Goal: Information Seeking & Learning: Learn about a topic

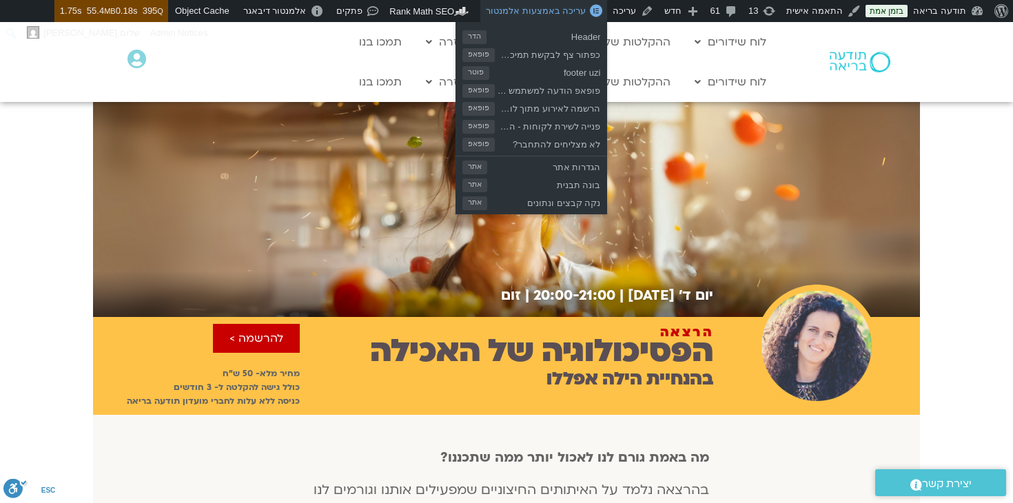
click at [538, 12] on span "עריכה באמצעות אלמנטור" at bounding box center [536, 11] width 100 height 10
click at [547, 12] on span "עריכה באמצעות אלמנטור" at bounding box center [536, 11] width 100 height 10
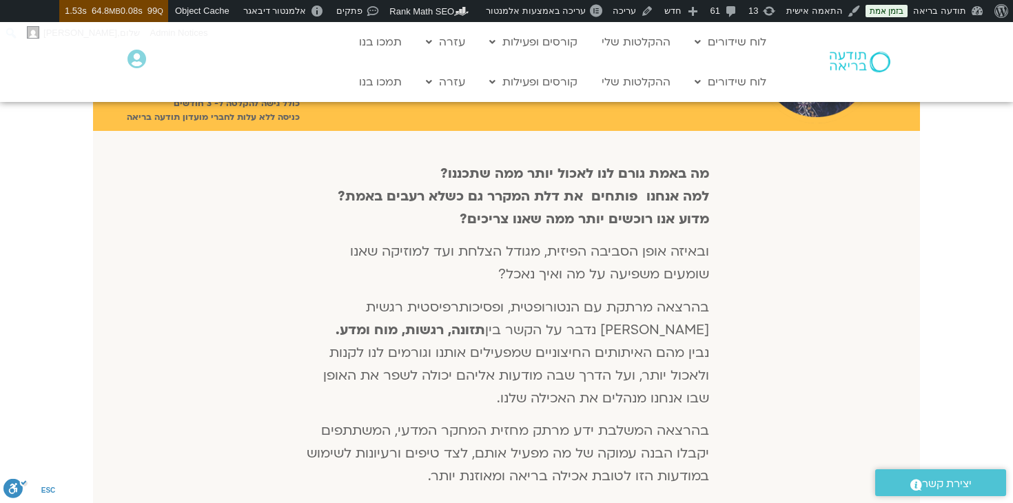
scroll to position [287, 0]
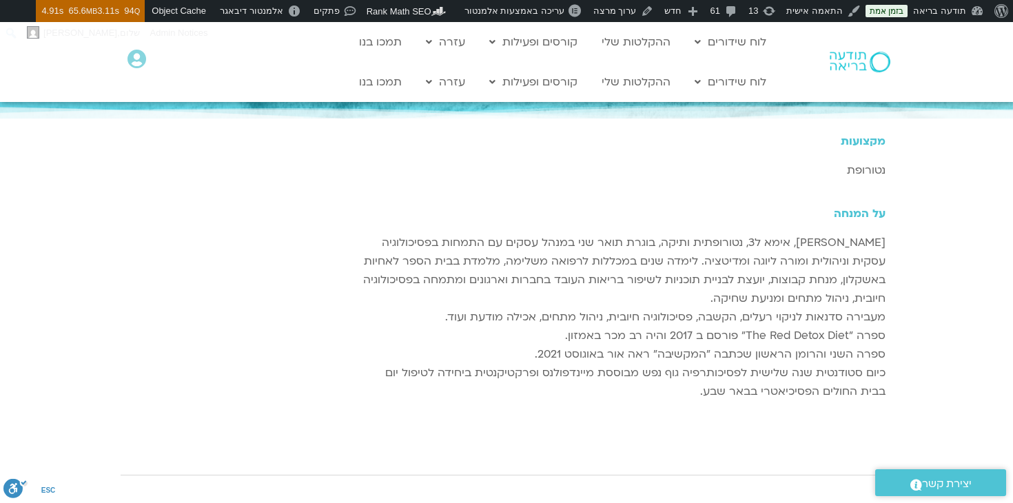
scroll to position [149, 0]
drag, startPoint x: 833, startPoint y: 254, endPoint x: 629, endPoint y: 395, distance: 247.6
click at [629, 395] on div "מקצועות נטורופת על המנחה הילה אפללו, אימא ל3, נטורופתית ותיקה, בוגרת תואר שני ב…" at bounding box center [624, 289] width 536 height 322
copy p "הילה אפללו, אימא ל3, נטורופתית ותיקה, בוגרת תואר שני במנהל עסקים עם התמחות בפסי…"
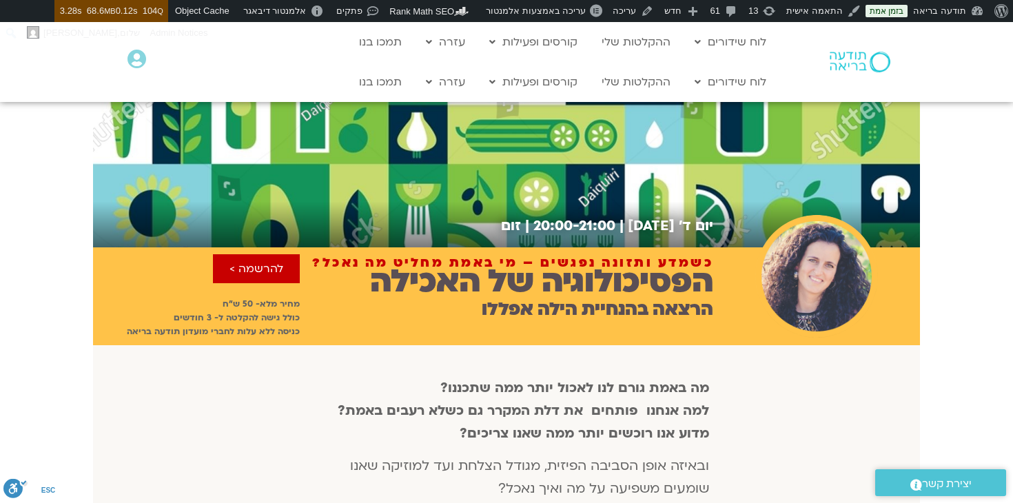
scroll to position [55, 0]
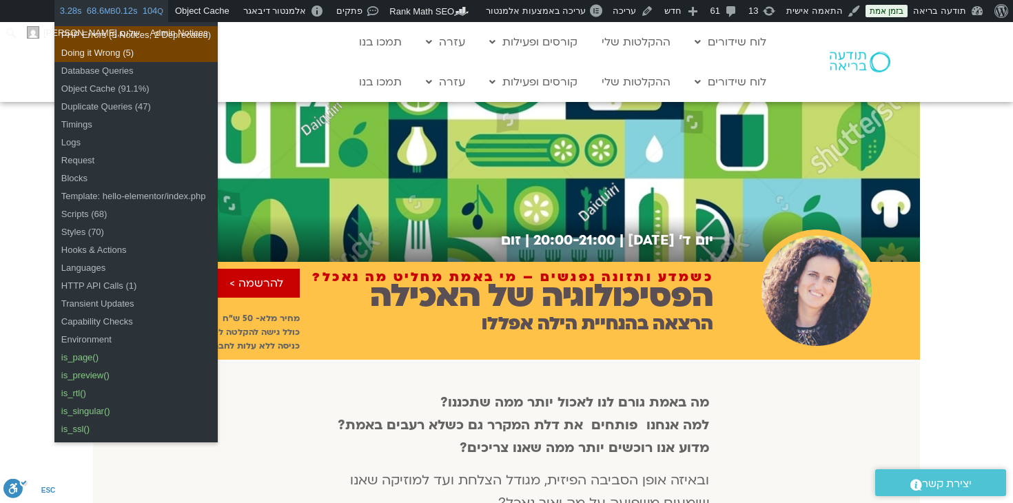
click at [121, 15] on span "3.28s 68.6 MB 0.12s 104 Q" at bounding box center [111, 11] width 103 height 22
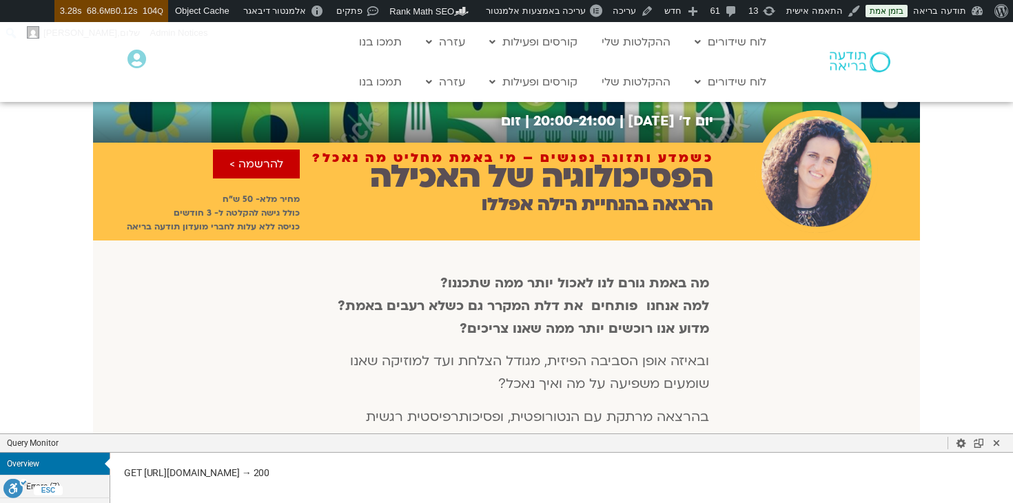
scroll to position [196, 0]
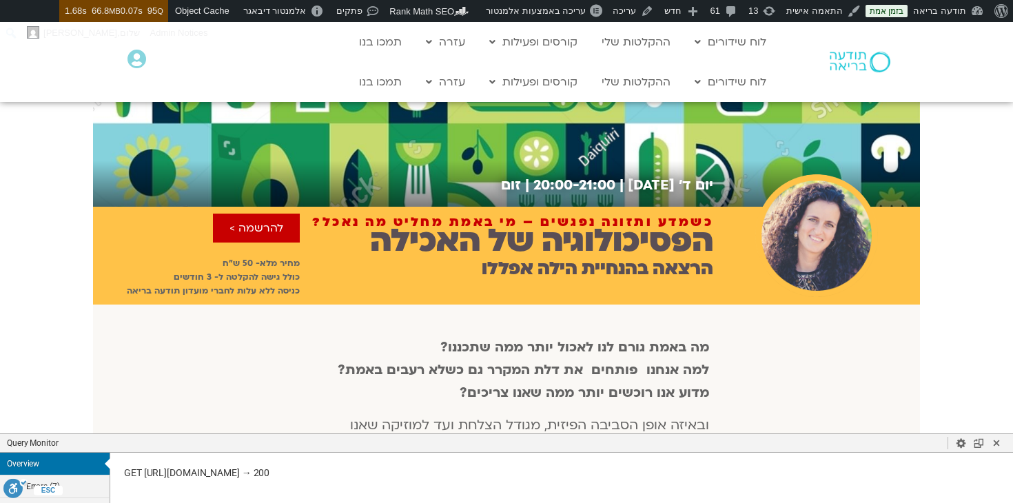
scroll to position [122, 0]
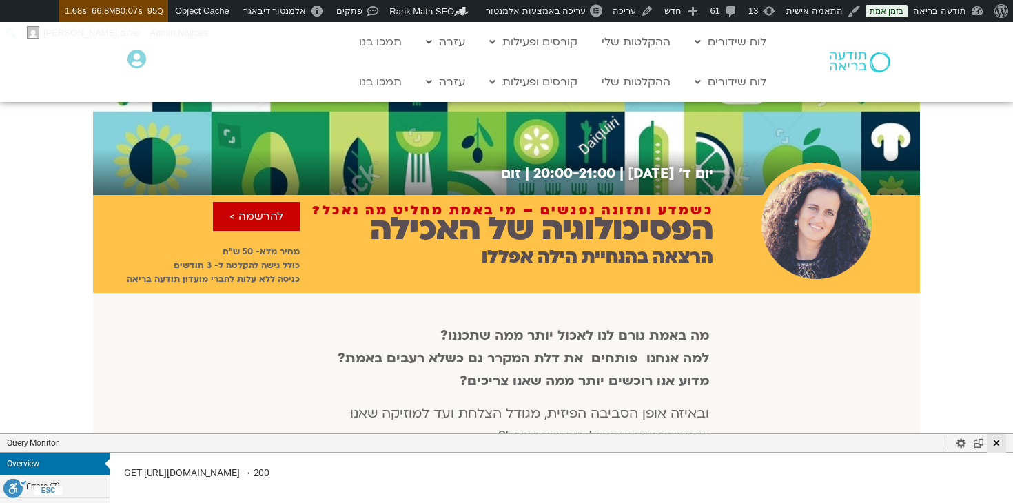
click at [996, 443] on use "Close Panel" at bounding box center [997, 443] width 6 height 6
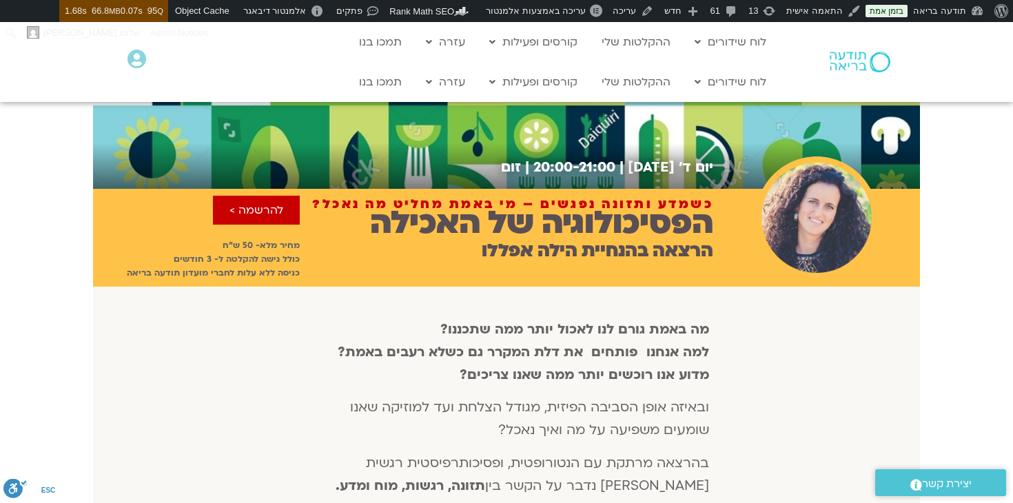
scroll to position [0, 0]
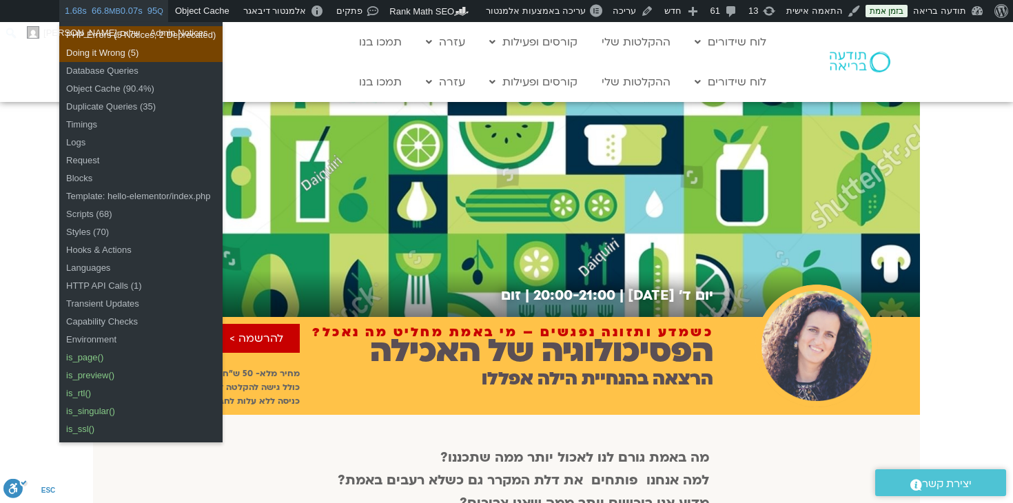
click at [123, 14] on span "1.68s 66.8 MB 0.07s 95 Q" at bounding box center [114, 11] width 99 height 22
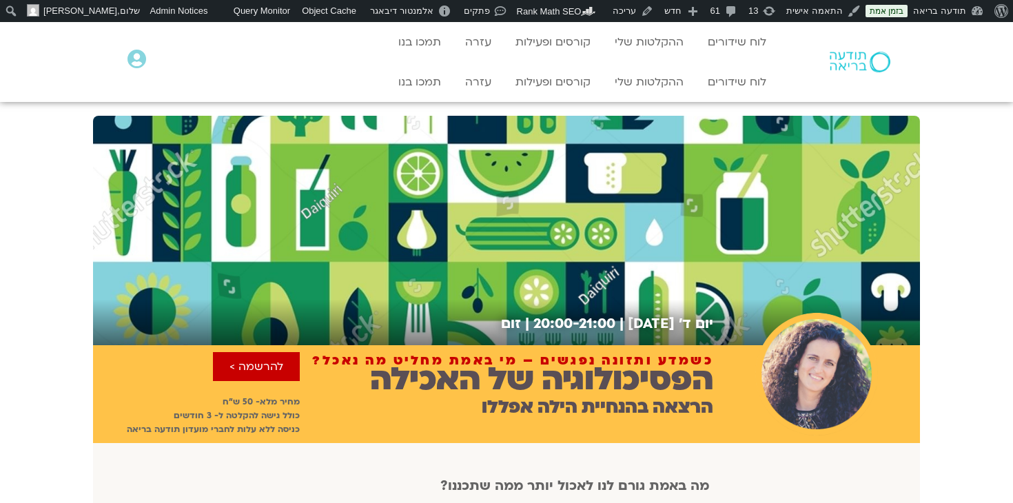
click at [998, 210] on div "יום ד׳ [DATE] | 20:00-21:00 | זום" at bounding box center [506, 223] width 1013 height 243
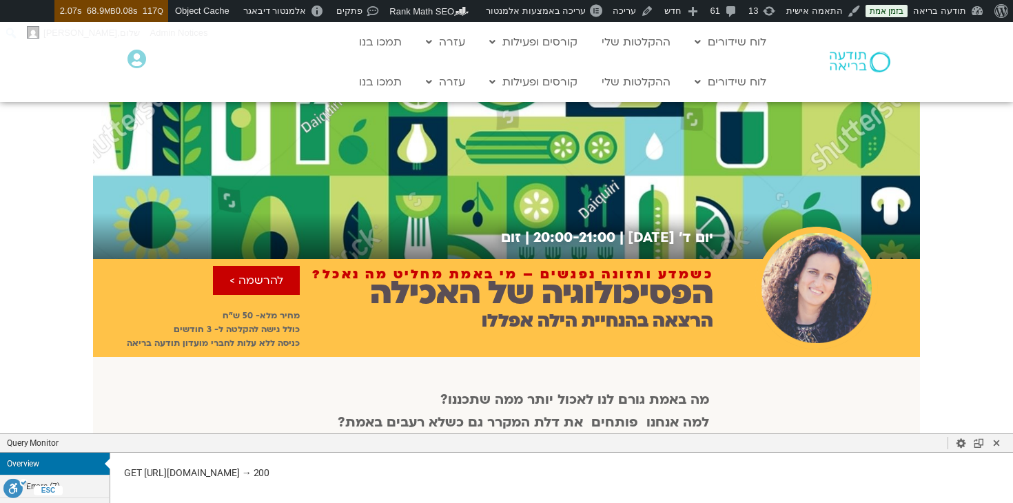
scroll to position [65, 0]
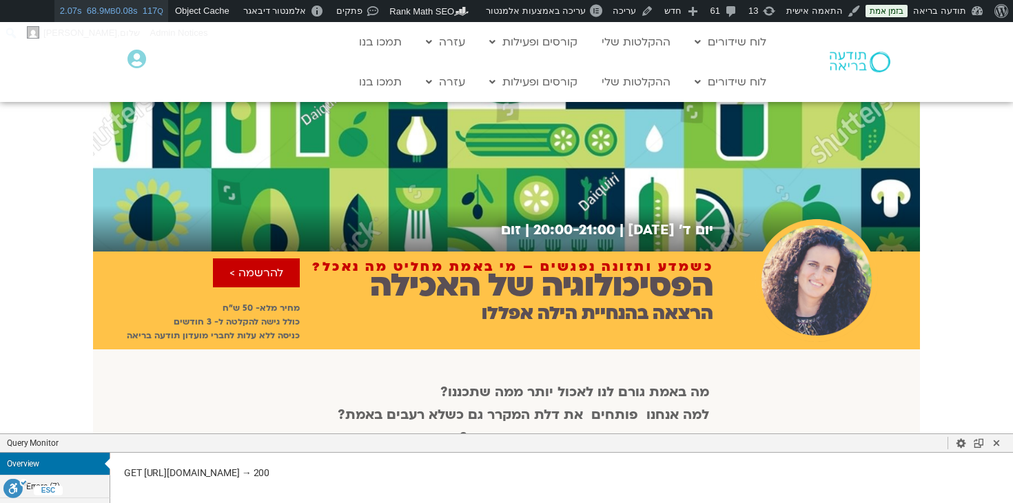
click at [122, 12] on span "2.07s 68.9 MB 0.08s 117 Q" at bounding box center [111, 11] width 103 height 22
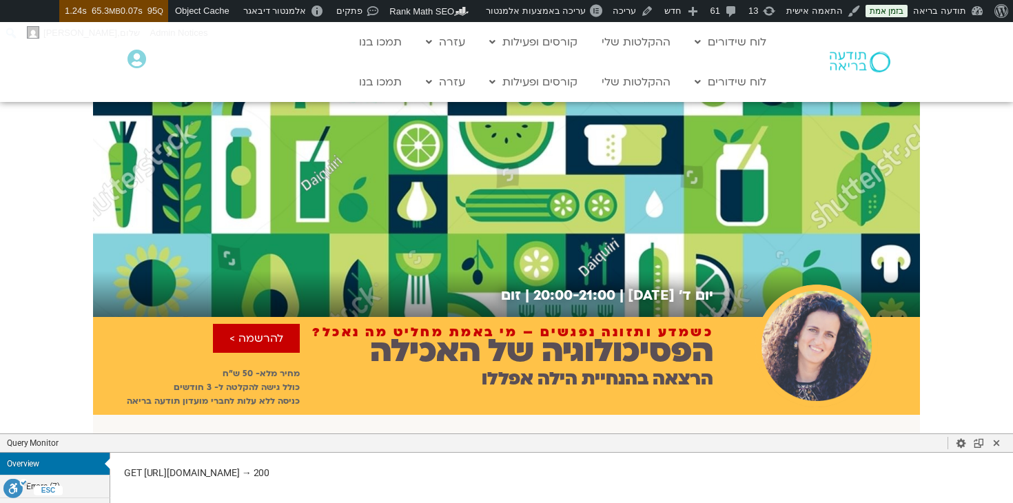
scroll to position [65, 0]
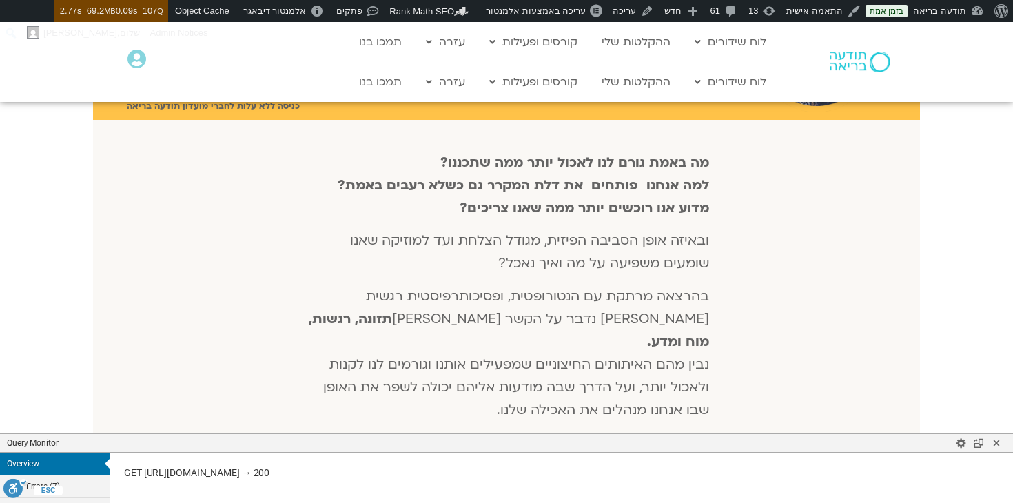
scroll to position [298, 0]
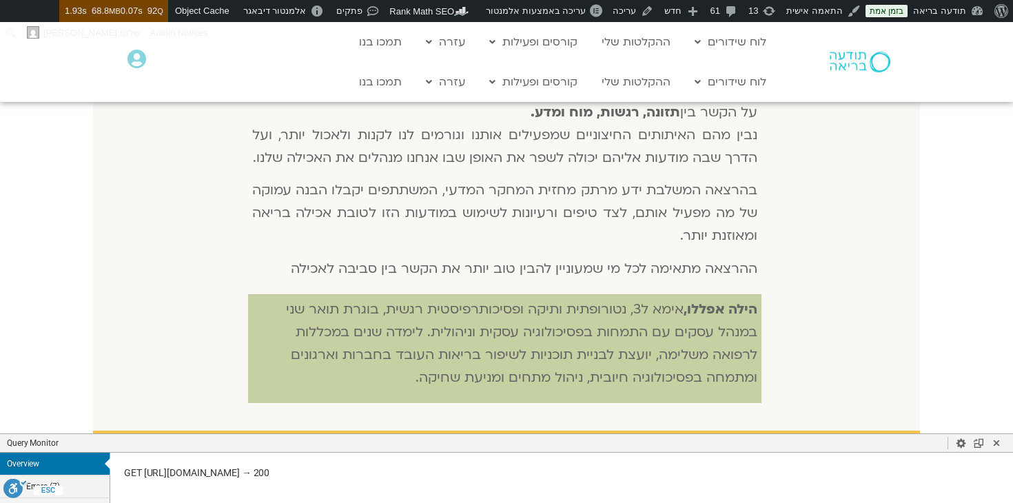
scroll to position [519, 0]
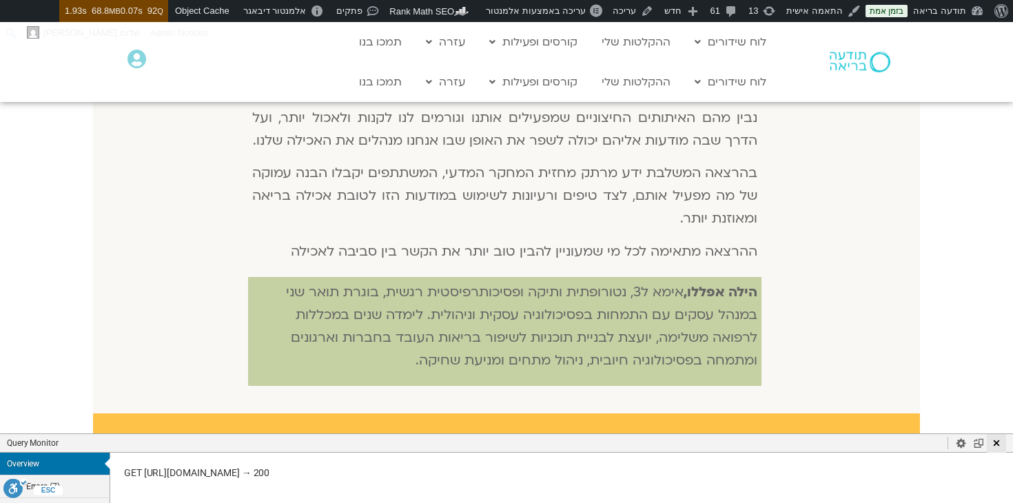
click at [996, 444] on use "Close Panel" at bounding box center [997, 443] width 6 height 6
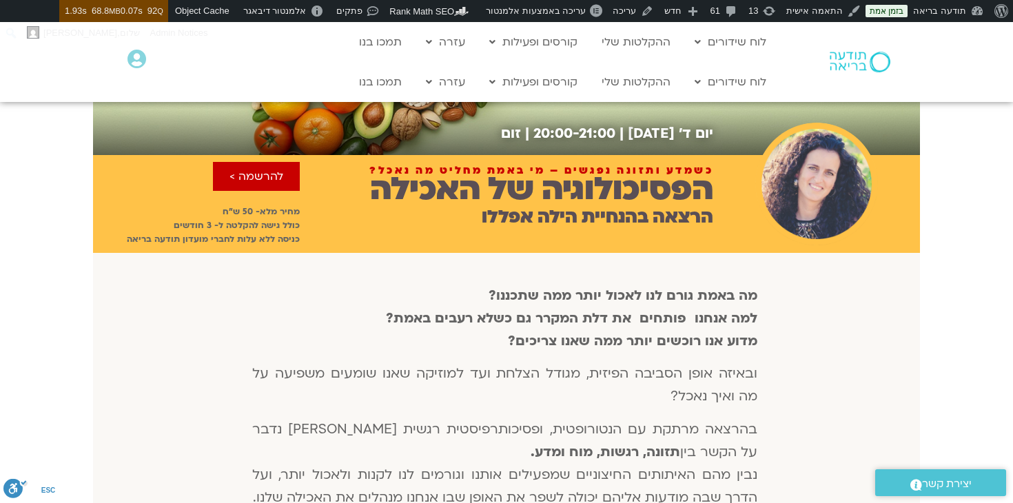
scroll to position [164, 0]
